Goal: Obtain resource: Download file/media

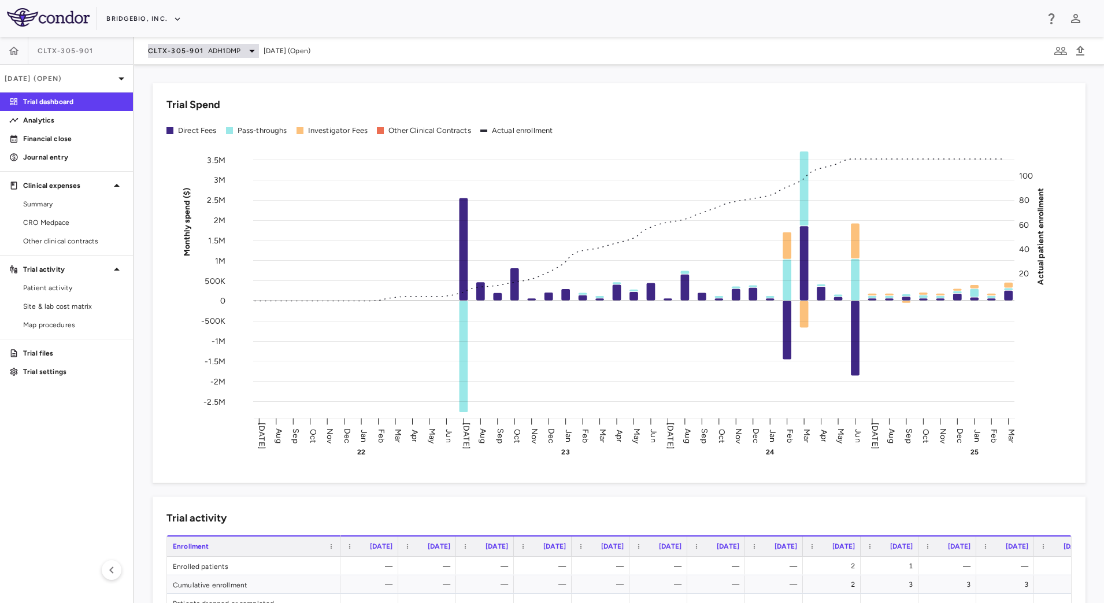
click at [209, 53] on span "ADH1DMP" at bounding box center [224, 51] width 32 height 10
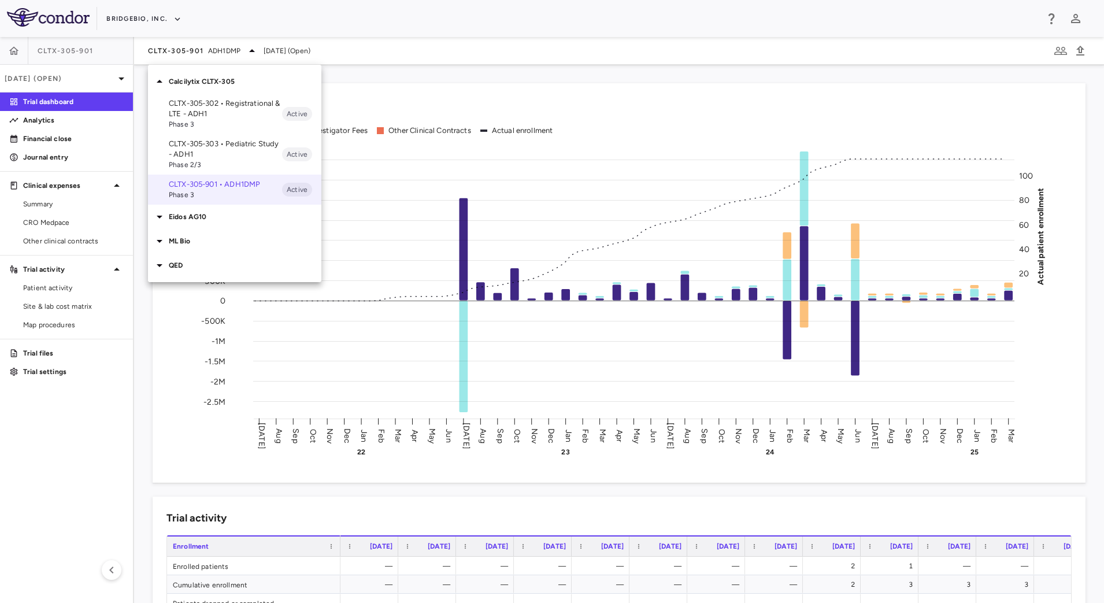
click at [86, 76] on div at bounding box center [552, 301] width 1104 height 603
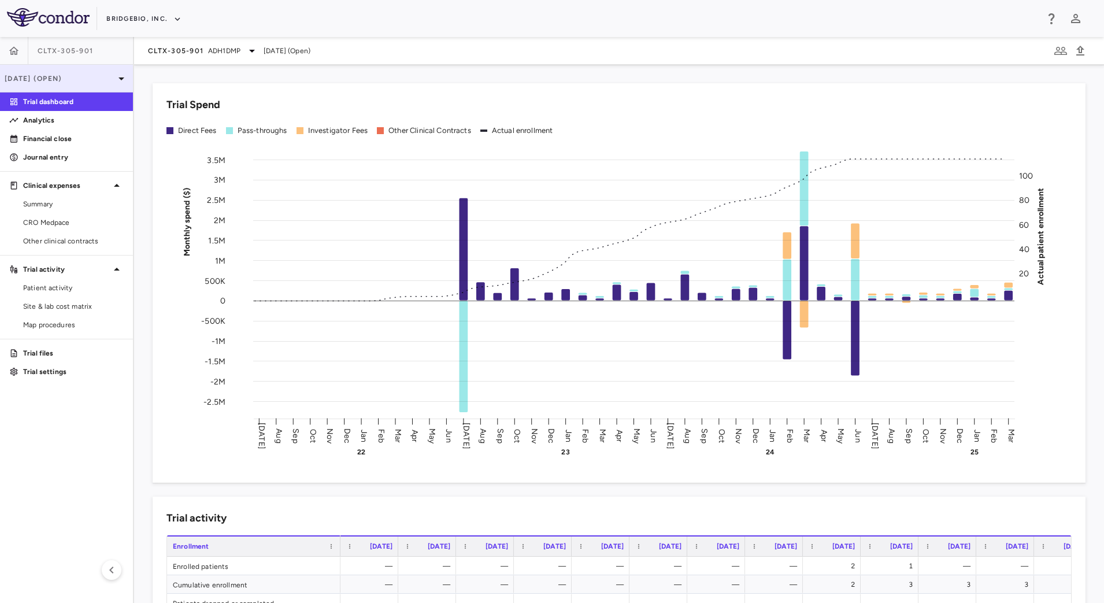
click at [92, 83] on div "[DATE] (Open)" at bounding box center [66, 79] width 133 height 28
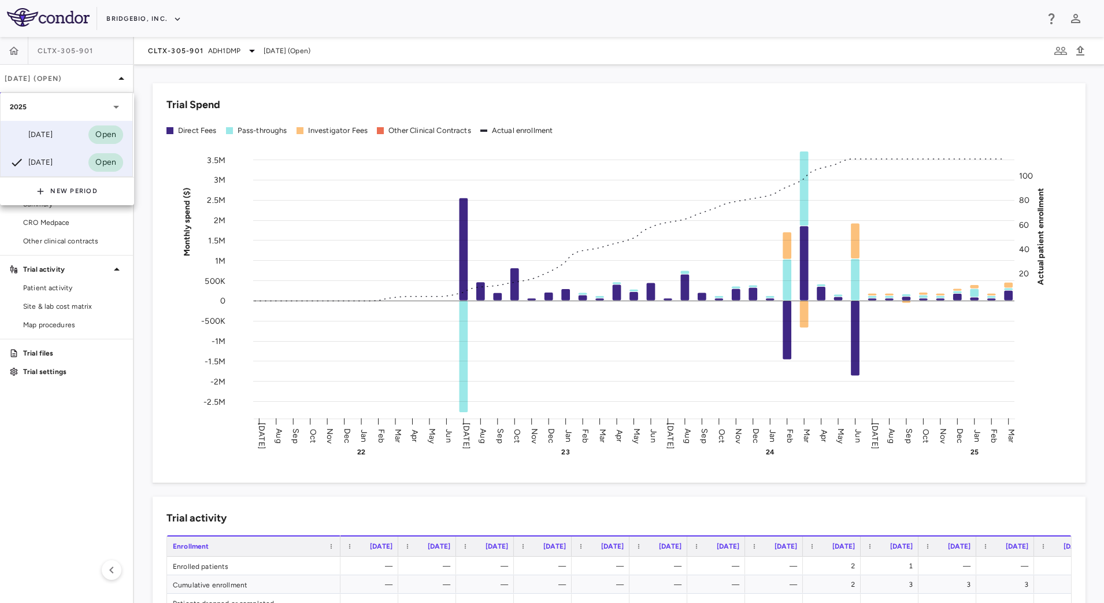
click at [77, 141] on div "[DATE] Open" at bounding box center [67, 135] width 132 height 28
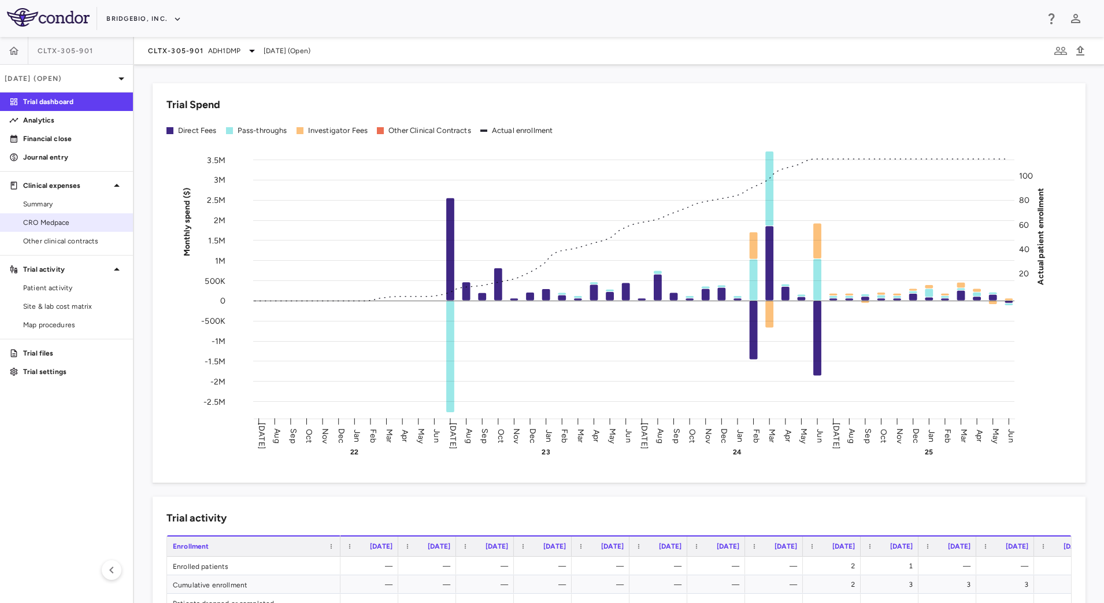
click at [71, 224] on span "CRO Medpace" at bounding box center [73, 222] width 101 height 10
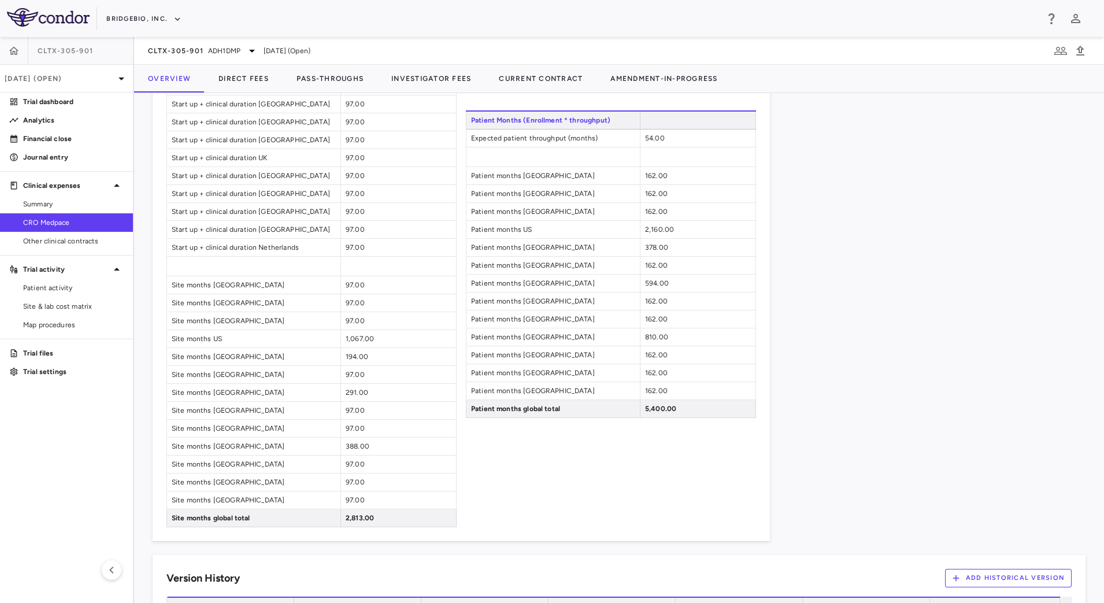
scroll to position [1146, 0]
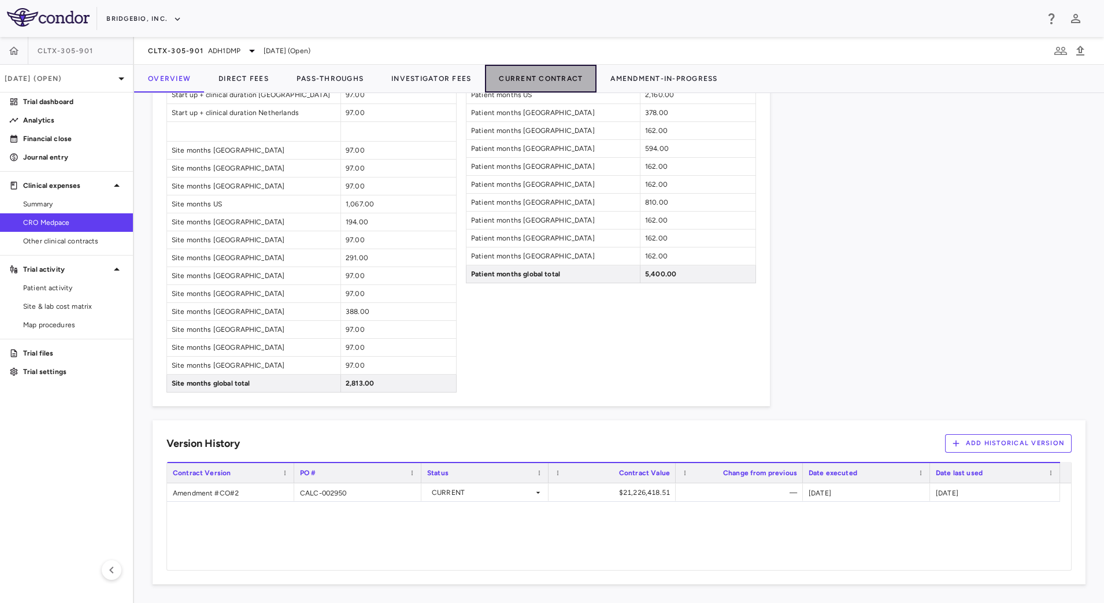
click at [568, 81] on button "Current Contract" at bounding box center [541, 79] width 112 height 28
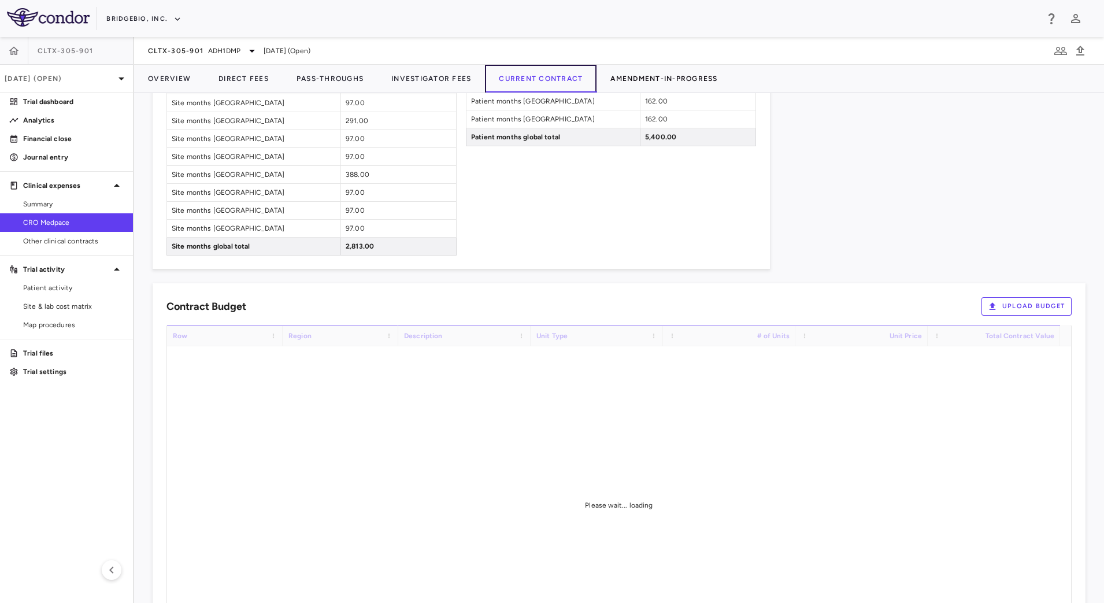
scroll to position [564, 0]
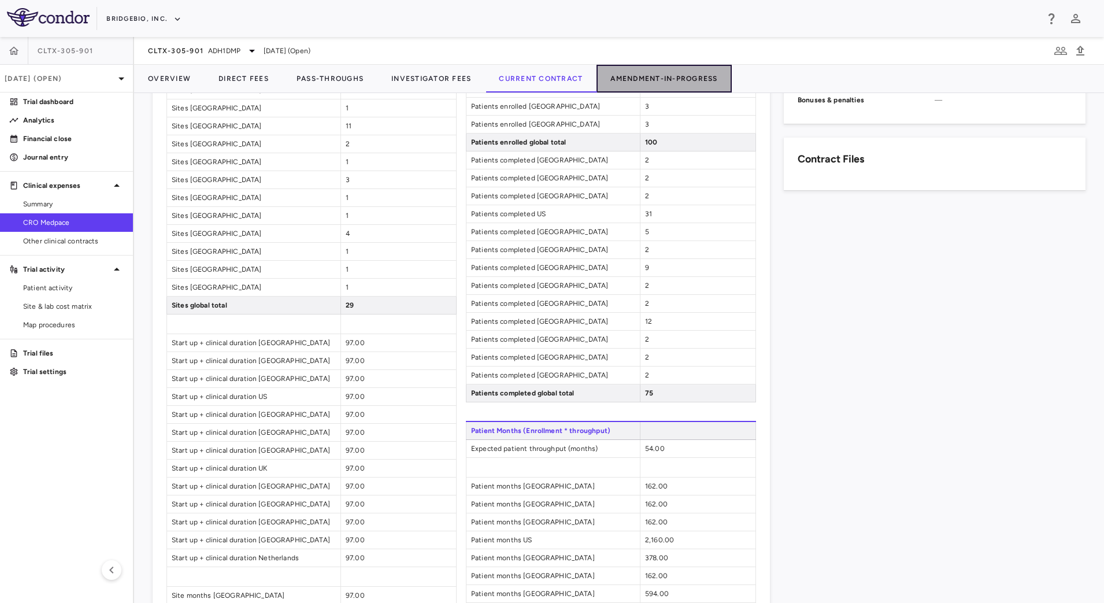
click at [633, 80] on button "Amendment-In-Progress" at bounding box center [663, 79] width 135 height 28
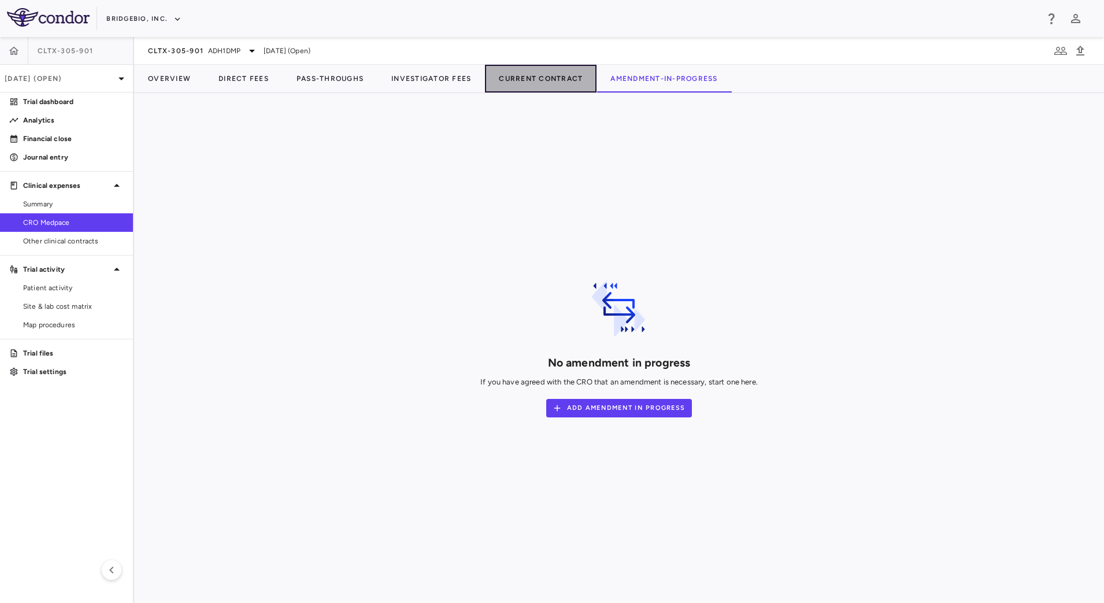
click at [547, 66] on button "Current Contract" at bounding box center [541, 79] width 112 height 28
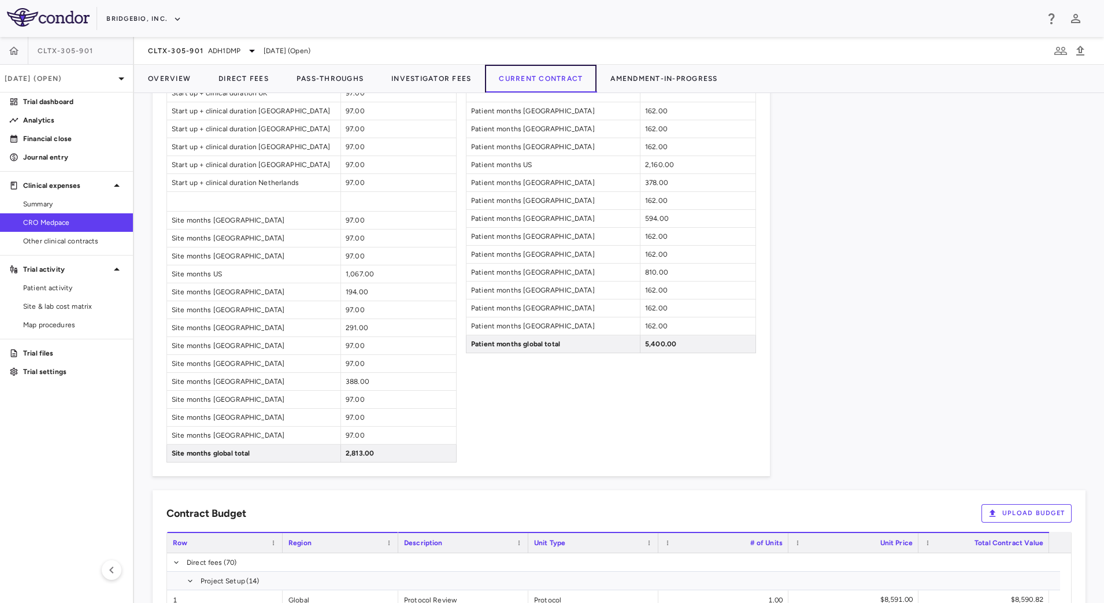
scroll to position [1262, 0]
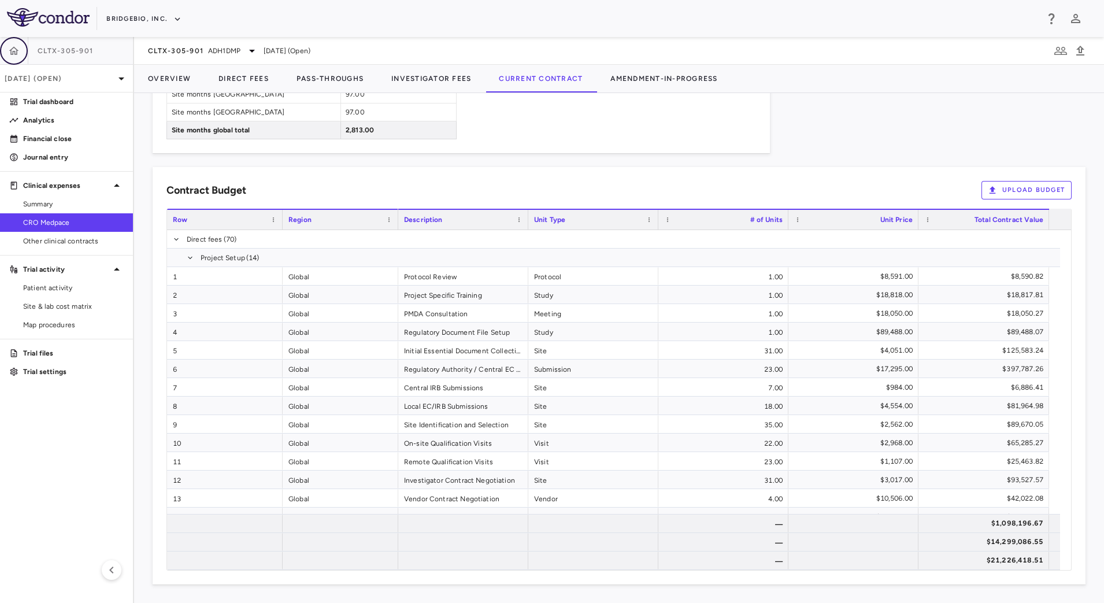
click at [12, 50] on icon "button" at bounding box center [14, 51] width 12 height 12
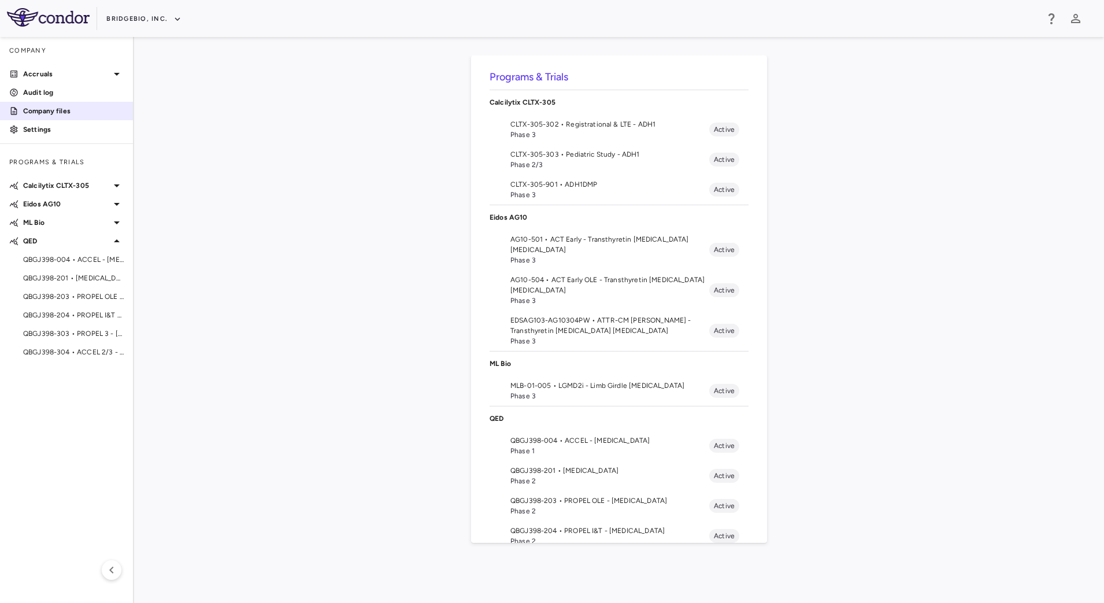
click at [56, 113] on p "Company files" at bounding box center [73, 111] width 101 height 10
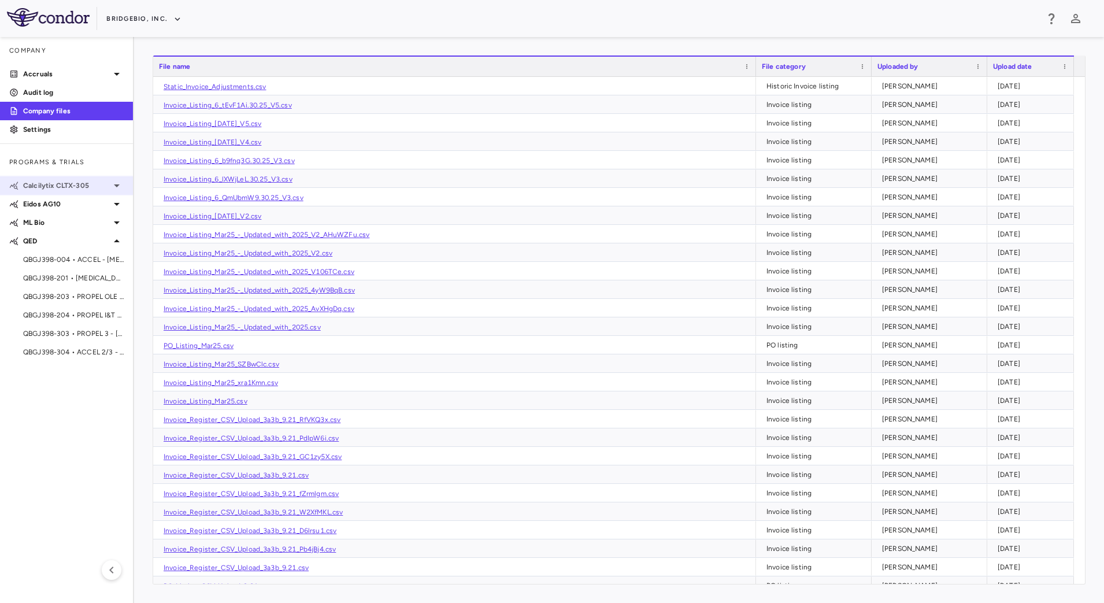
click at [88, 181] on p "Calcilytix CLTX-305" at bounding box center [66, 185] width 87 height 10
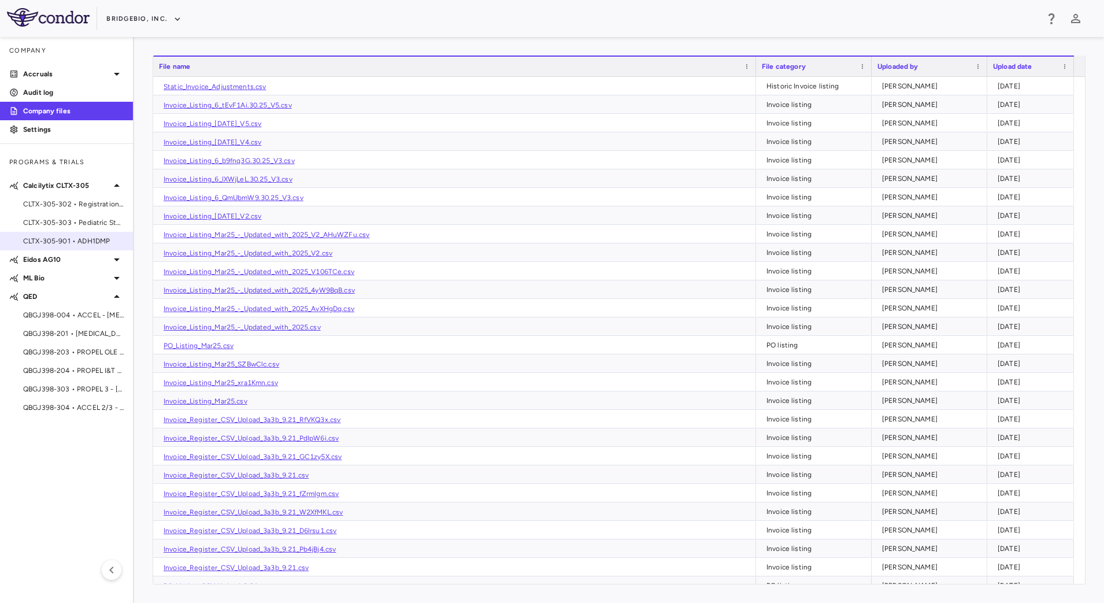
click at [70, 243] on span "CLTX-305-901 • ADH1DMP" at bounding box center [73, 241] width 101 height 10
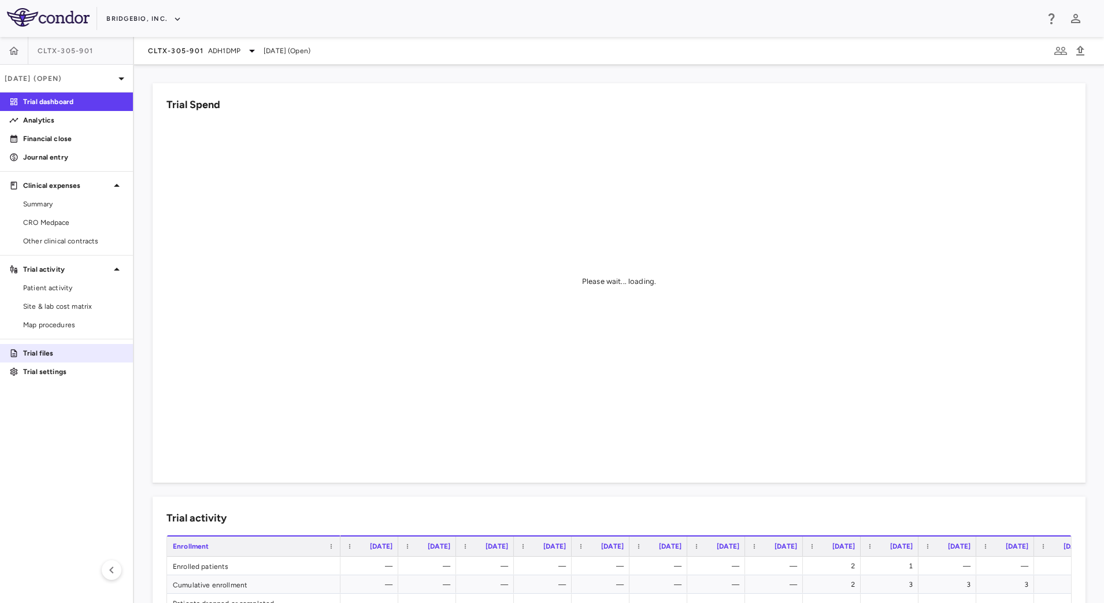
click at [52, 351] on p "Trial files" at bounding box center [73, 353] width 101 height 10
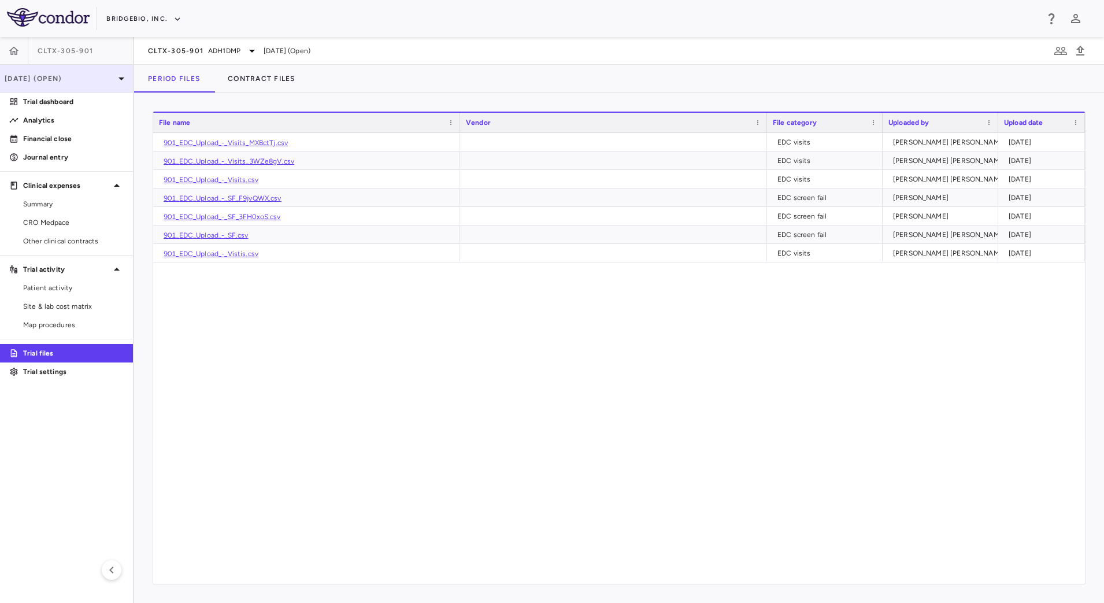
click at [92, 85] on div "[DATE] (Open)" at bounding box center [66, 79] width 133 height 28
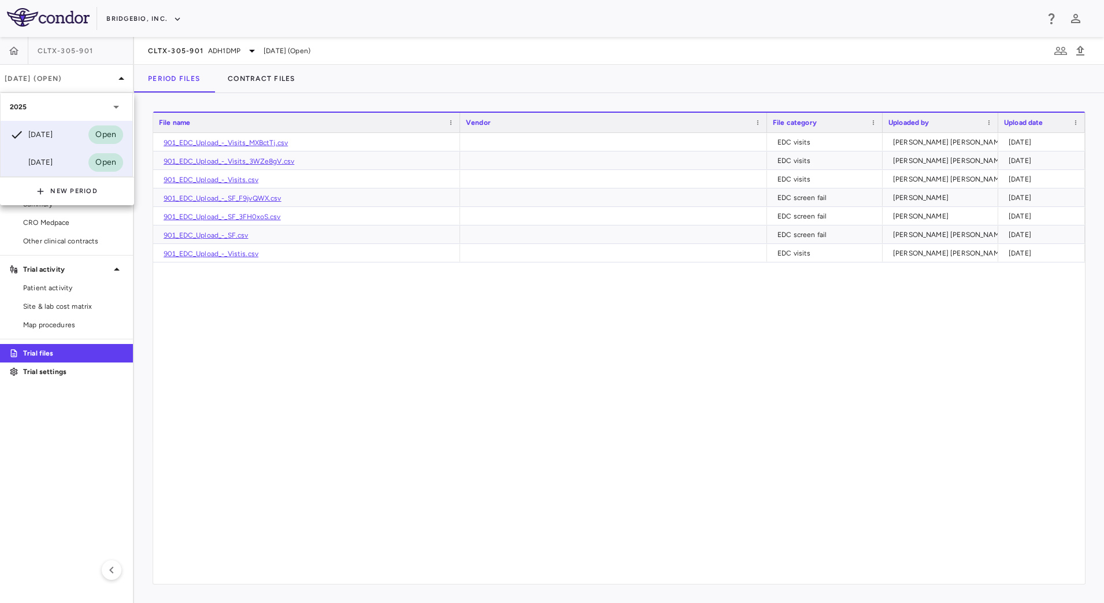
click at [36, 162] on div "[DATE]" at bounding box center [31, 162] width 43 height 14
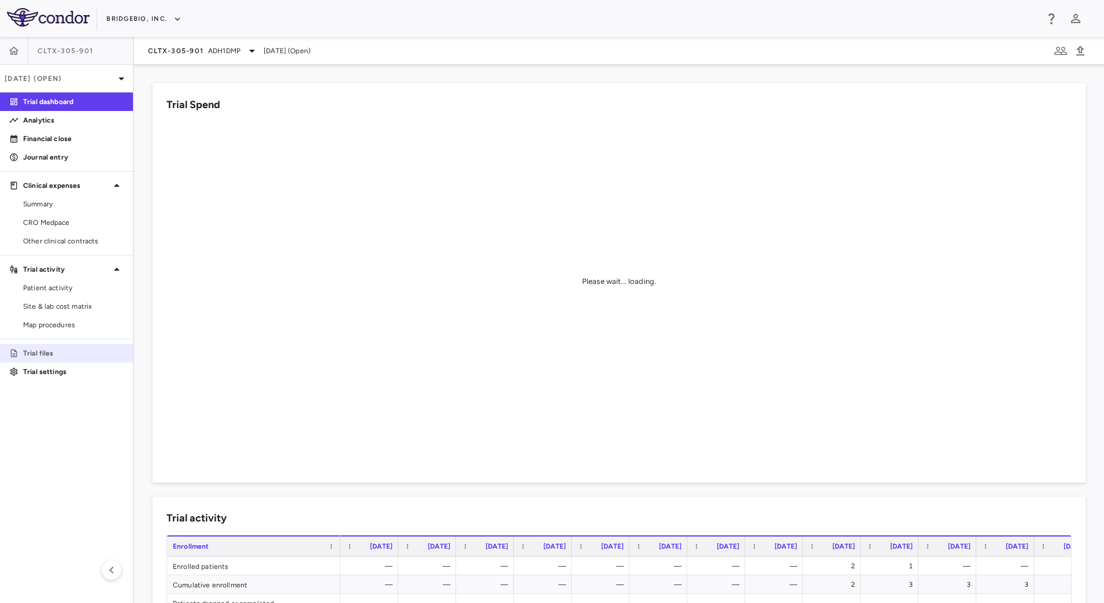
click at [38, 346] on link "Trial files" at bounding box center [66, 352] width 133 height 17
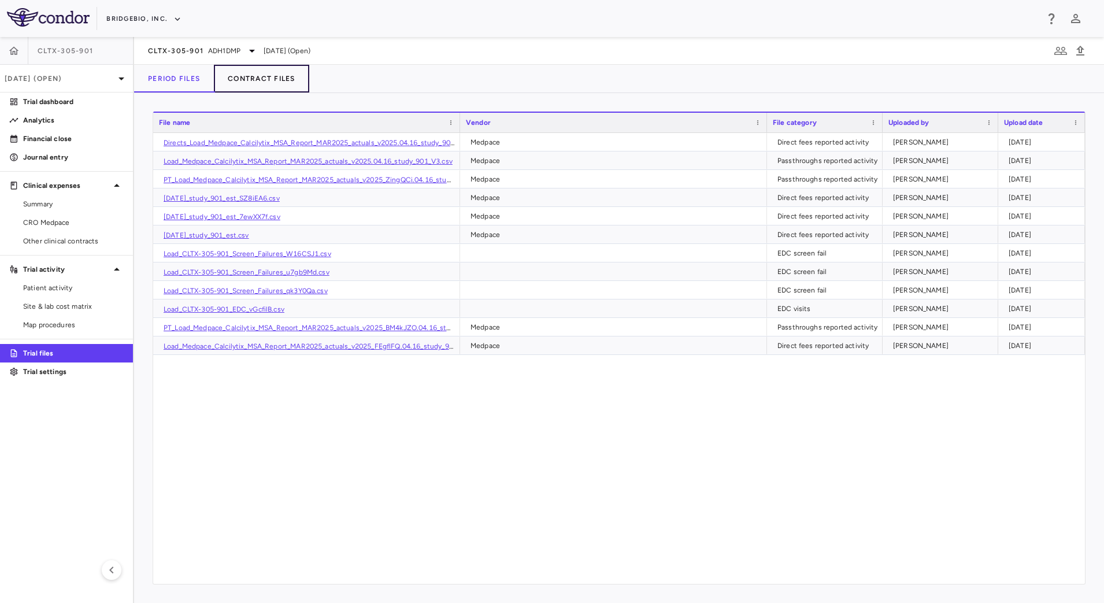
click at [272, 77] on button "Contract Files" at bounding box center [261, 79] width 95 height 28
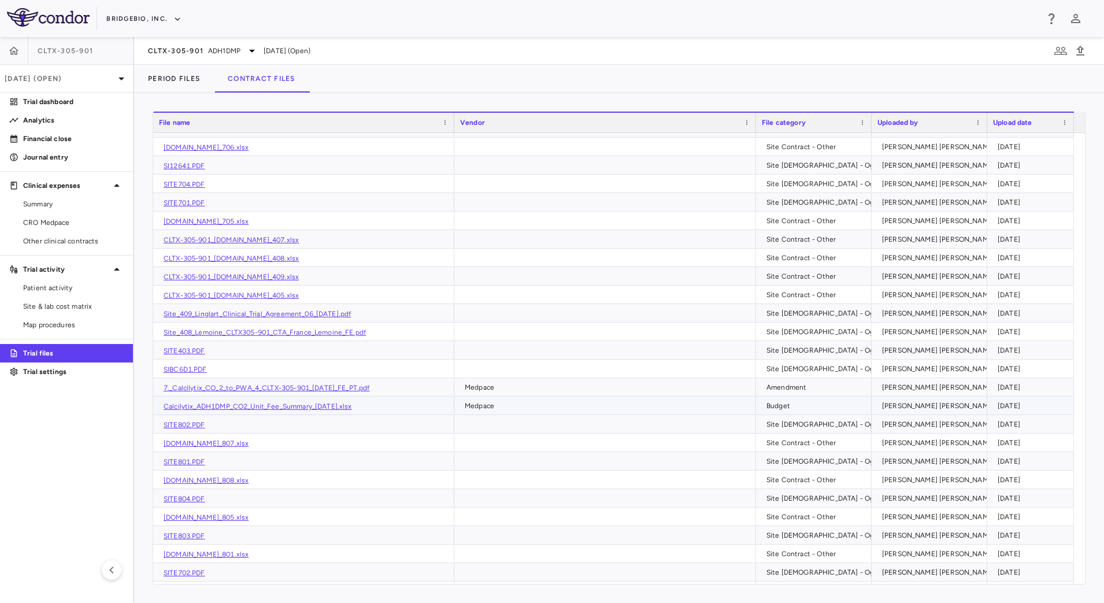
click at [285, 409] on link "Calcilytix_ADH1DMP_CO2_Unit_Fee_Summary_[DATE].xlsx" at bounding box center [258, 406] width 188 height 8
click at [70, 74] on p "[DATE] (Open)" at bounding box center [60, 78] width 110 height 10
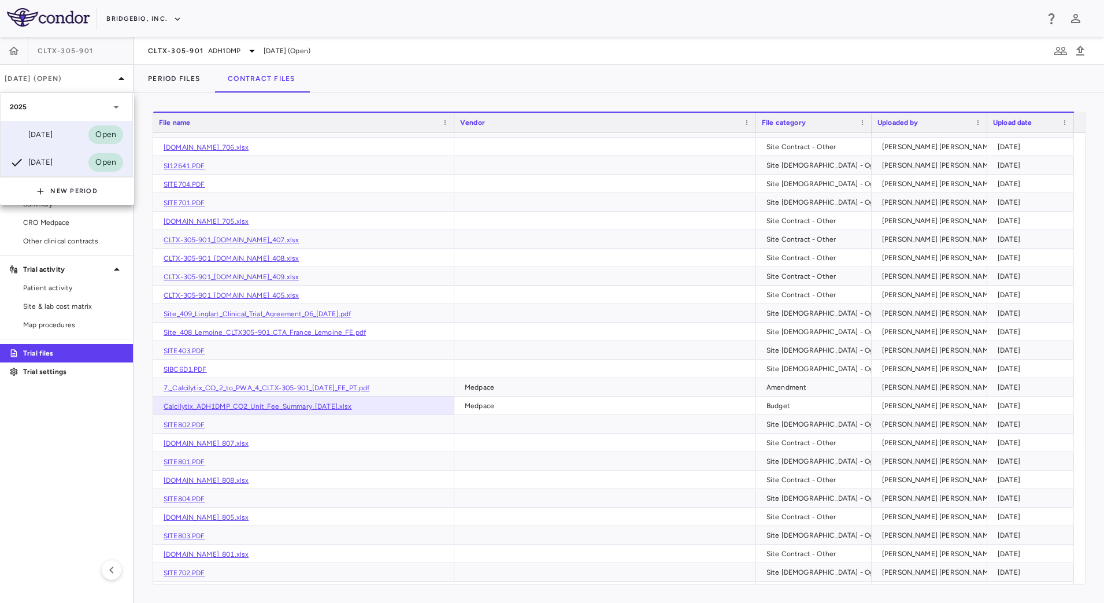
click at [53, 136] on div "[DATE]" at bounding box center [31, 135] width 43 height 14
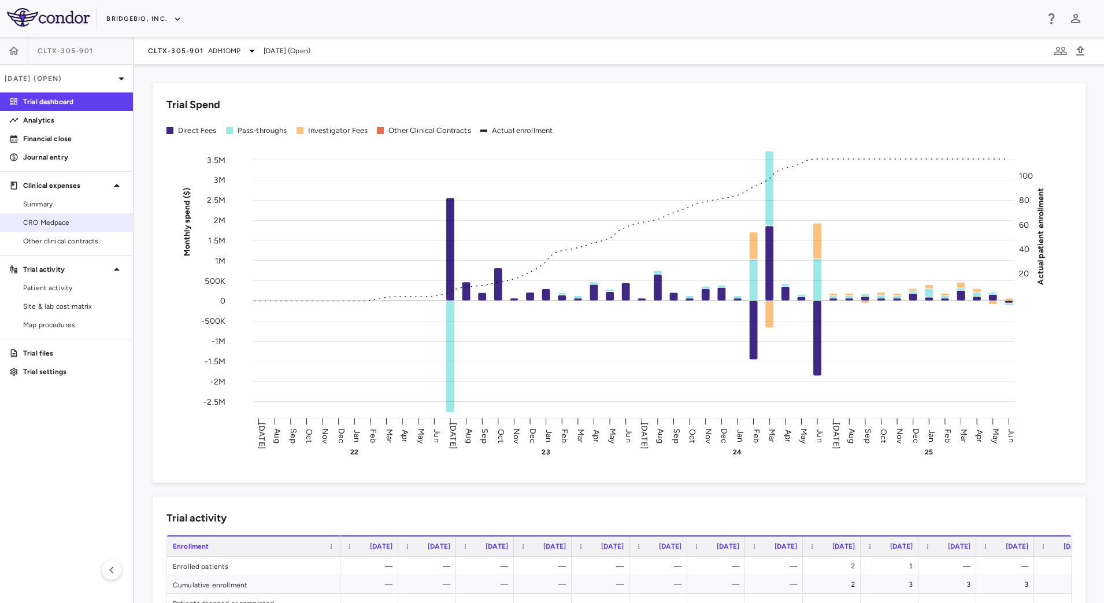
click at [69, 229] on link "CRO Medpace" at bounding box center [66, 222] width 133 height 17
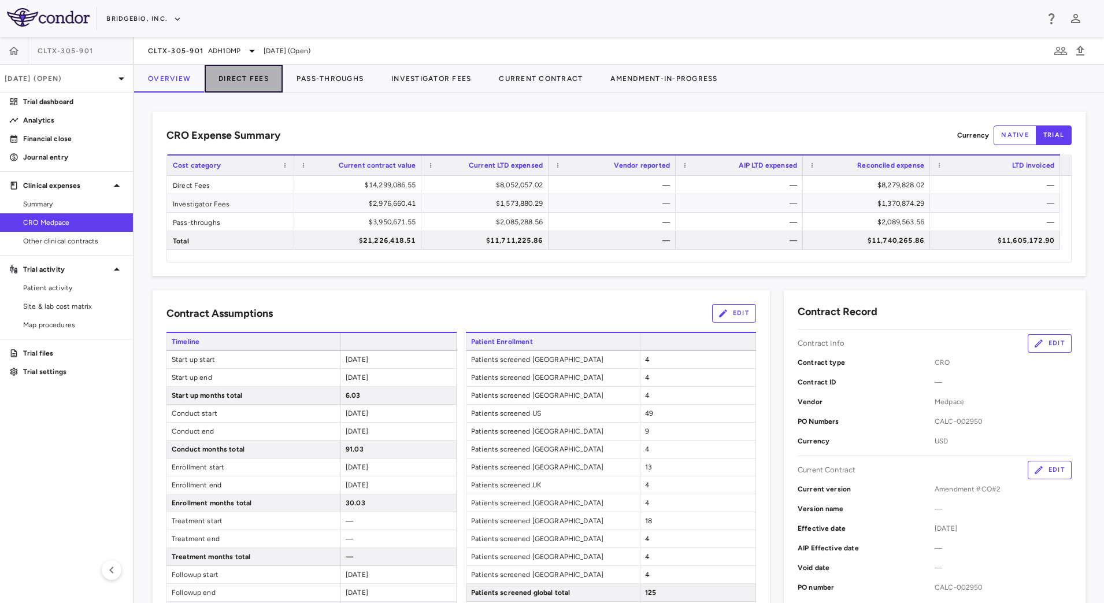
click at [264, 76] on button "Direct Fees" at bounding box center [244, 79] width 78 height 28
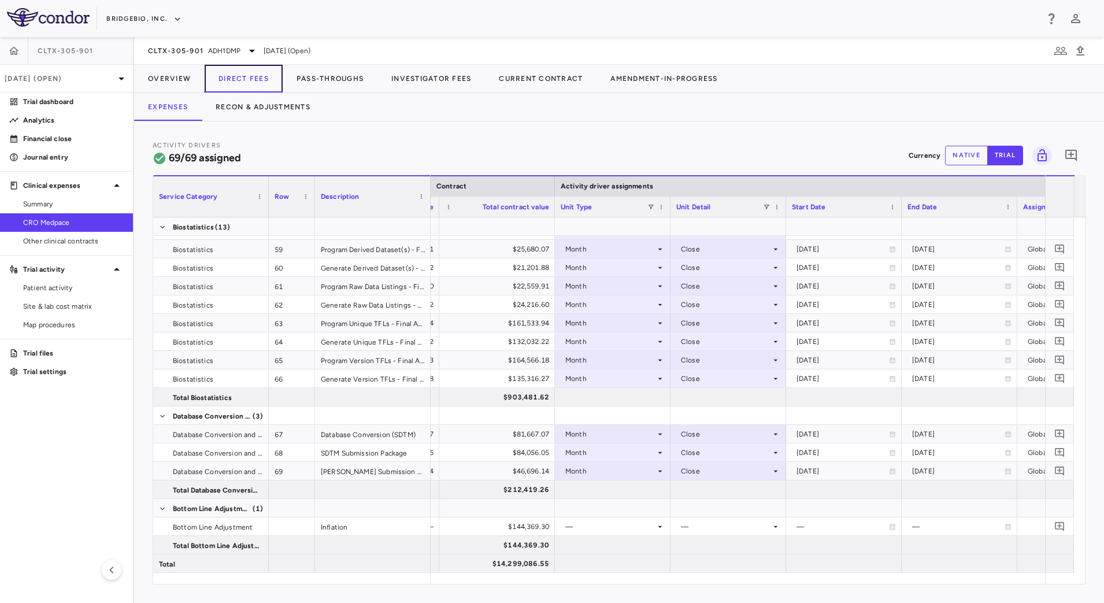
scroll to position [0, 578]
